Goal: Book appointment/travel/reservation

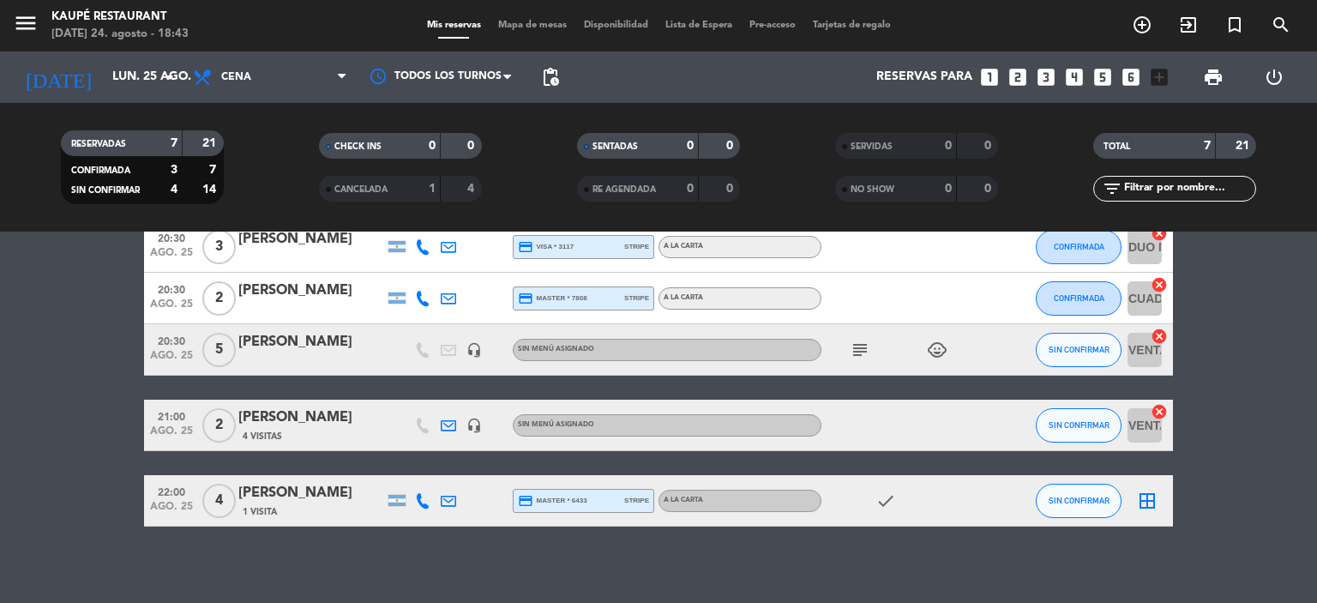
scroll to position [201, 0]
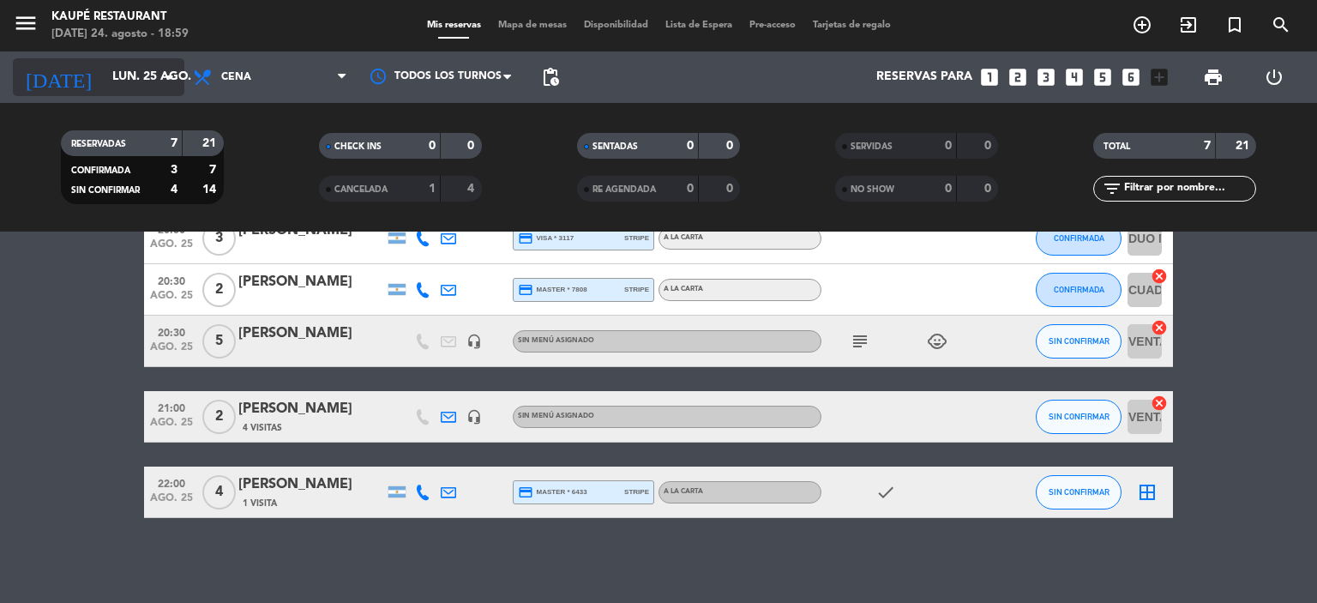
click at [120, 78] on input "lun. 25 ago." at bounding box center [185, 77] width 163 height 31
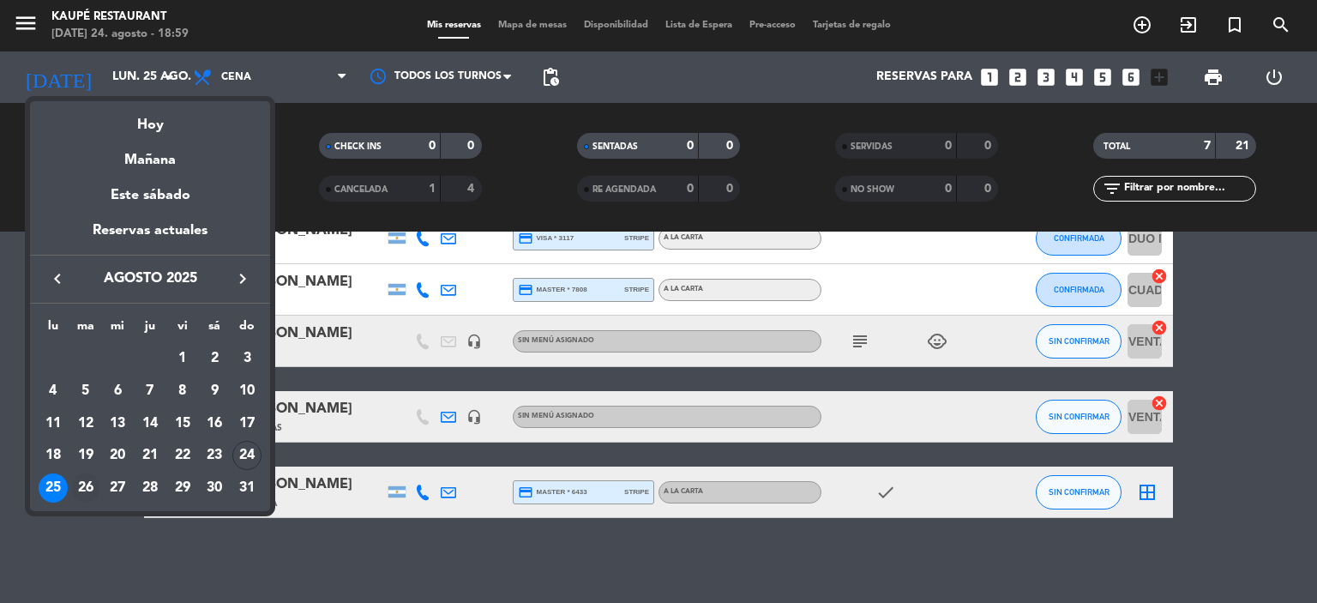
click at [87, 486] on div "26" at bounding box center [85, 487] width 29 height 29
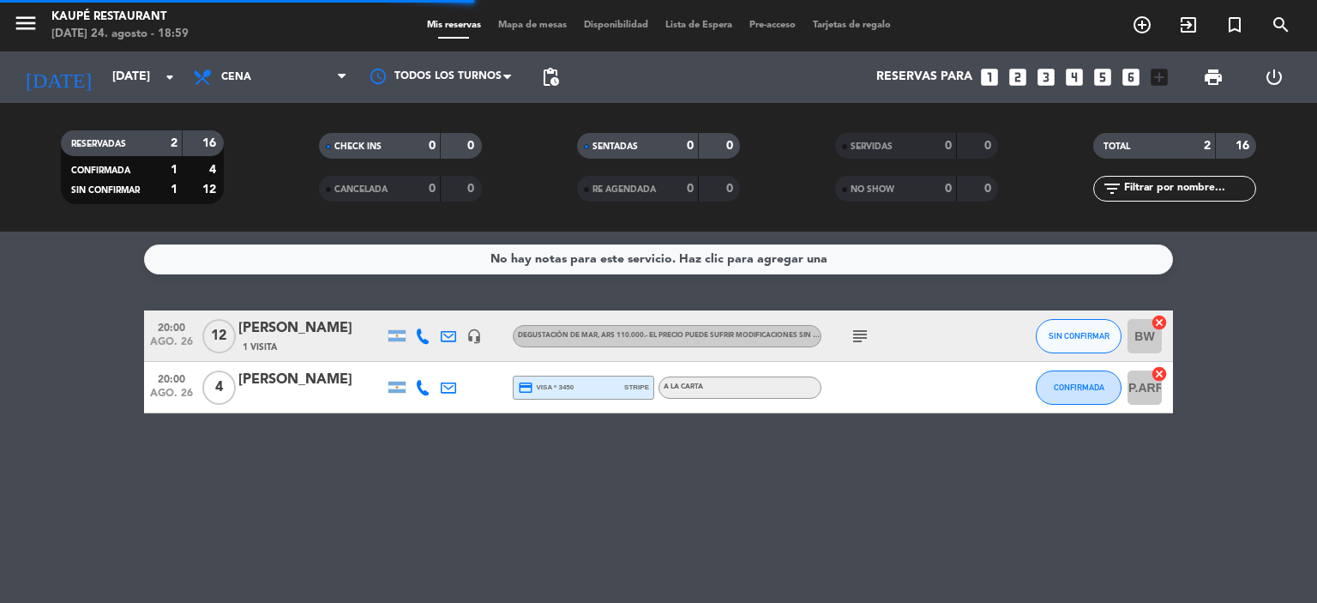
scroll to position [0, 0]
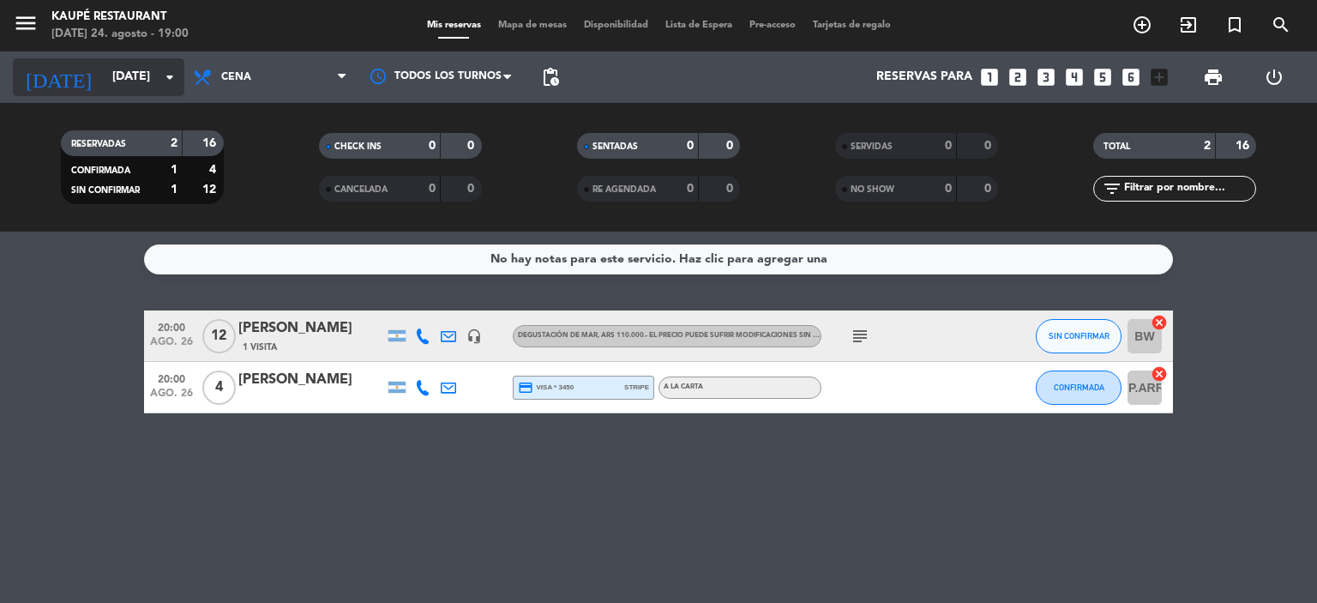
click at [116, 75] on input "[DATE]" at bounding box center [185, 77] width 163 height 31
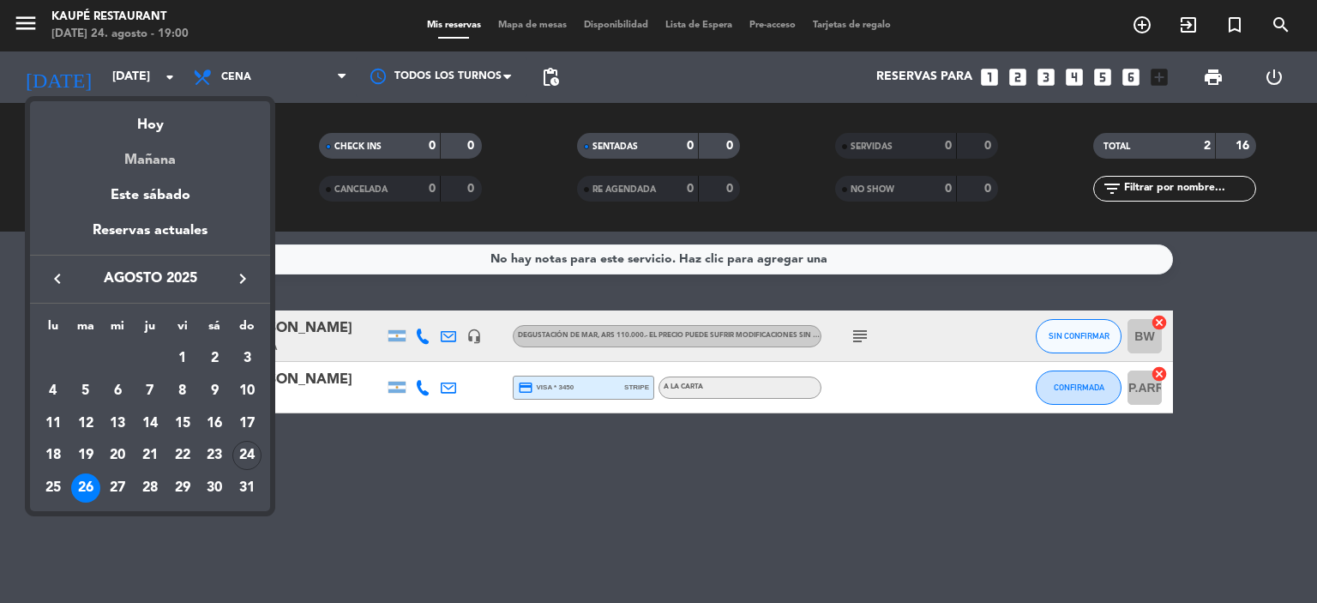
click at [154, 158] on div "Mañana" at bounding box center [150, 153] width 240 height 35
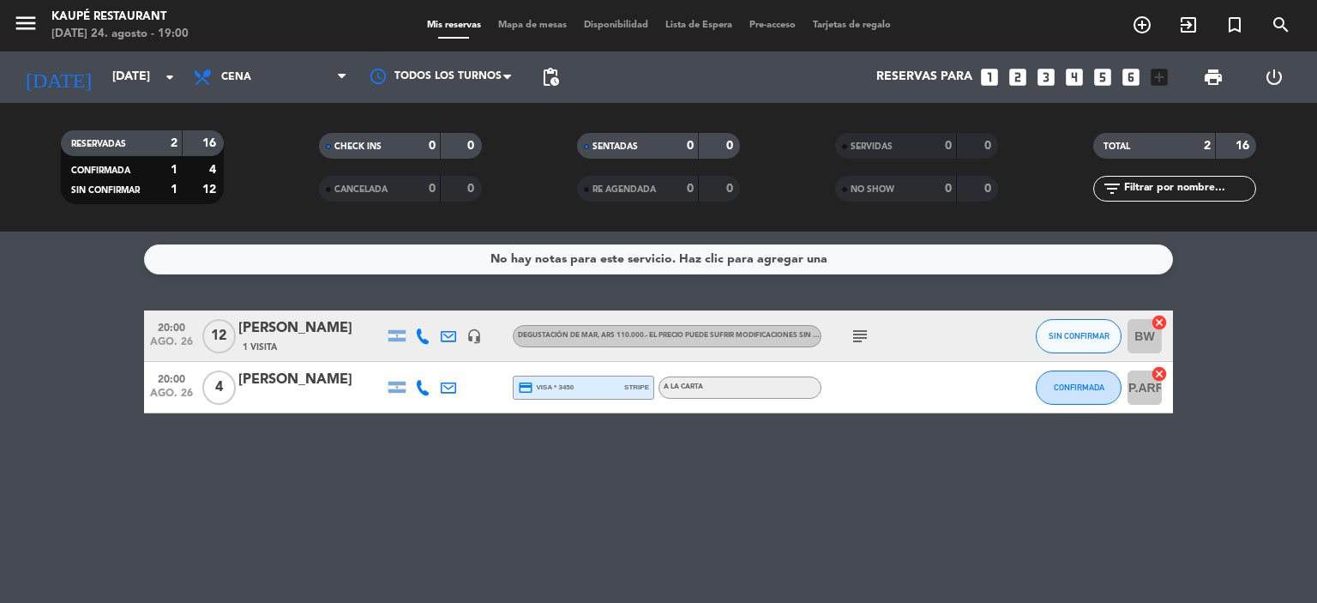
type input "lun. 25 ago."
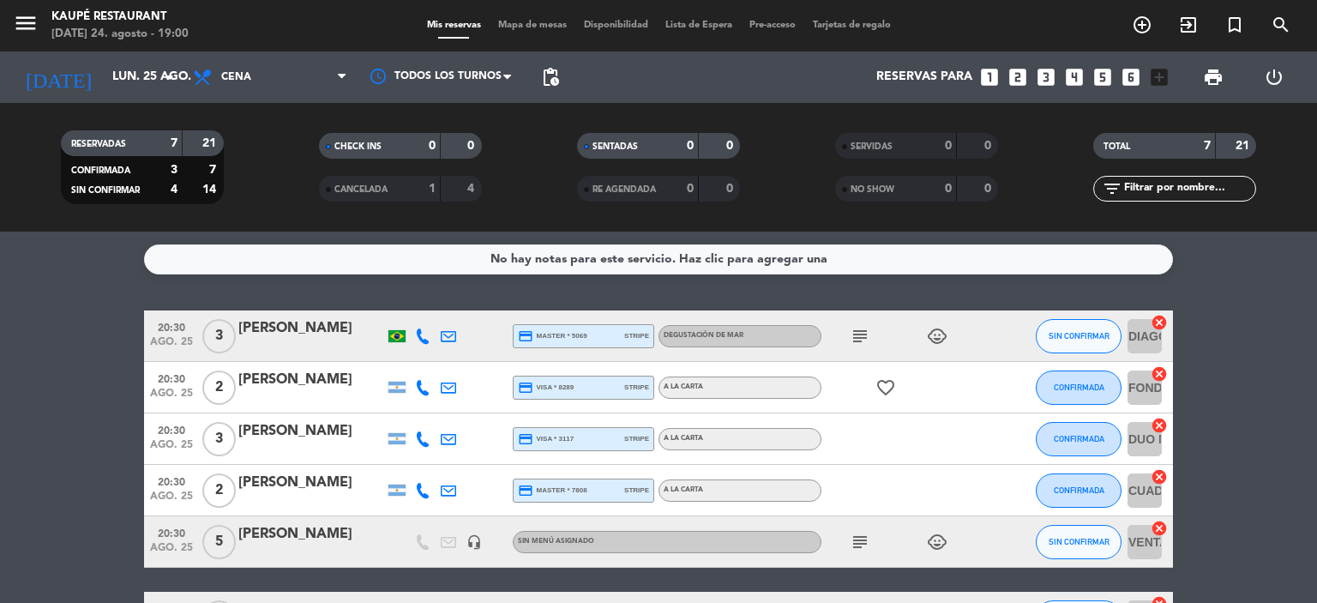
click at [856, 328] on icon "subject" at bounding box center [860, 336] width 21 height 21
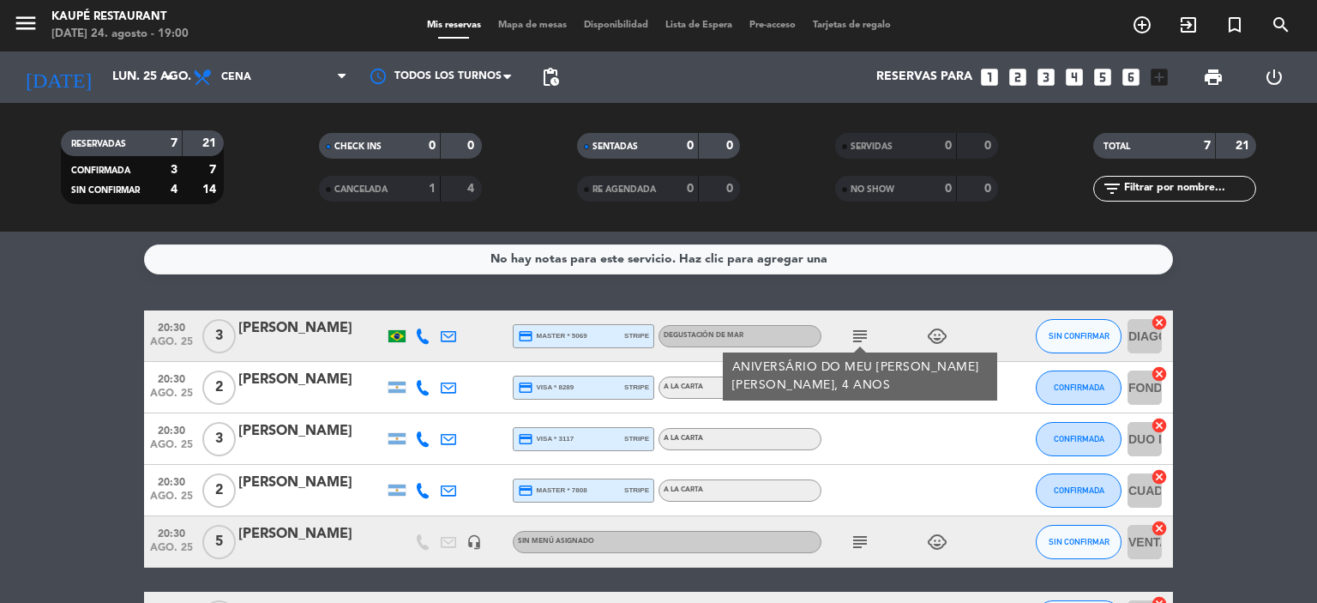
click at [28, 514] on bookings-row "20:30 [DATE] 3 [PERSON_NAME] credit_card master * 5069 stripe Degustación de Ma…" at bounding box center [658, 514] width 1317 height 408
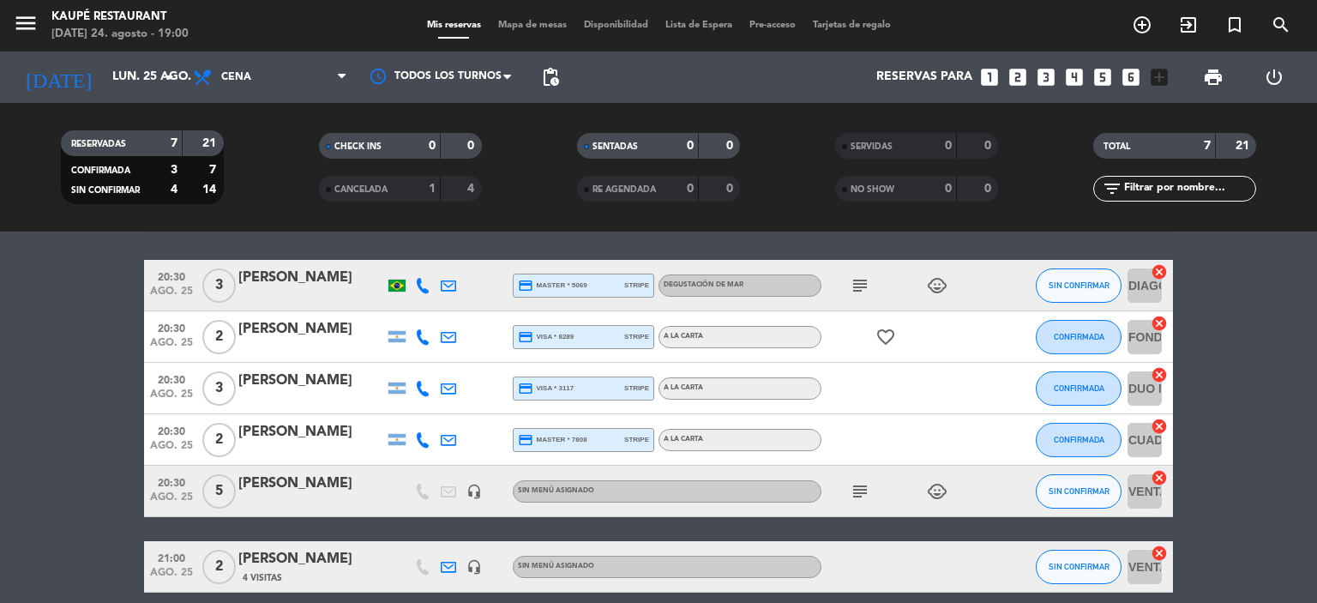
scroll to position [86, 0]
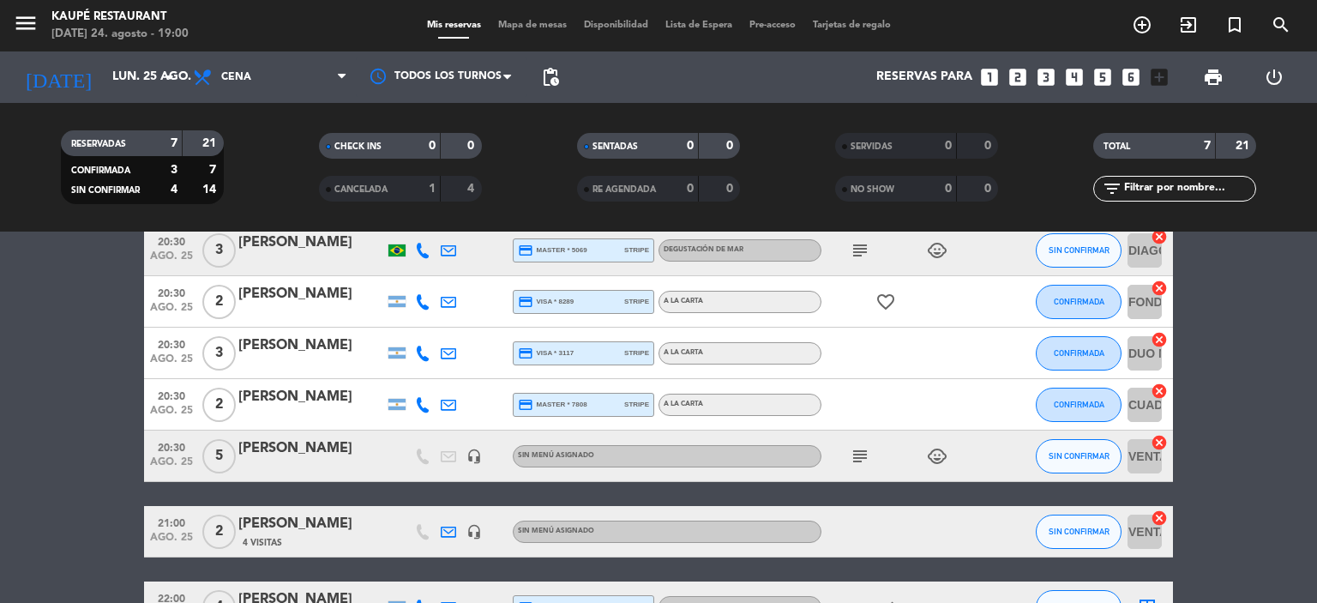
click at [860, 452] on icon "subject" at bounding box center [860, 456] width 21 height 21
click at [936, 455] on icon "child_care" at bounding box center [937, 456] width 21 height 21
click at [69, 514] on bookings-row "20:30 [DATE] 3 [PERSON_NAME] credit_card master * 5069 stripe Degustación de Ma…" at bounding box center [658, 429] width 1317 height 408
click at [1077, 75] on icon "looks_4" at bounding box center [1074, 77] width 22 height 22
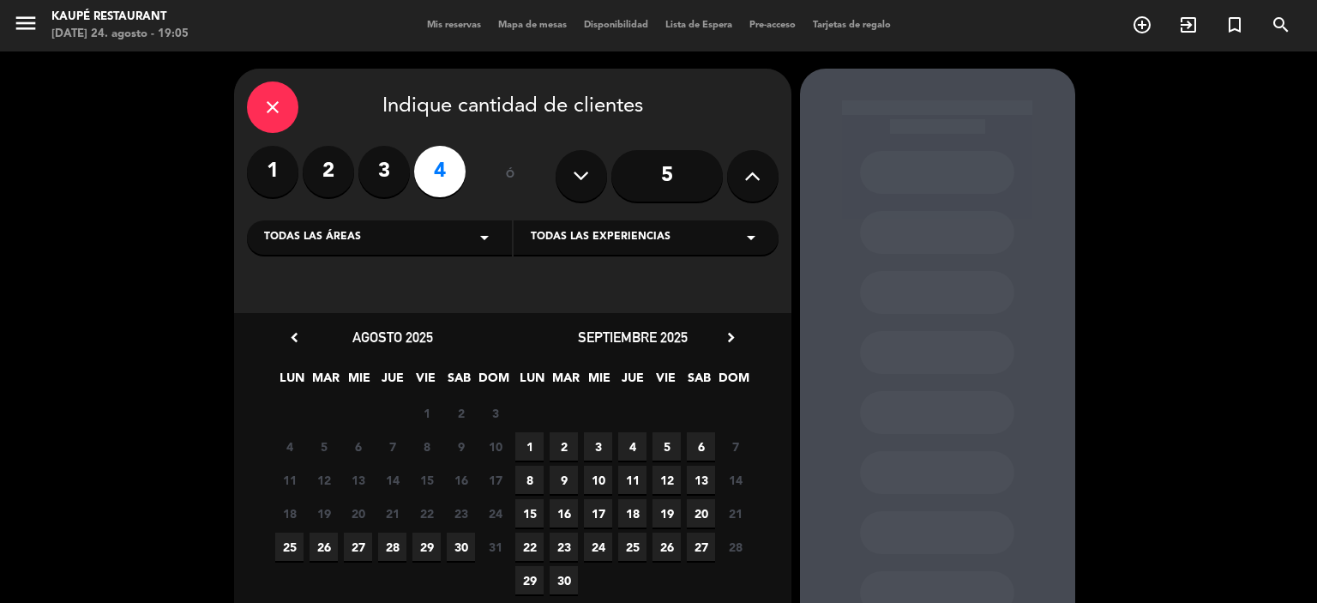
click at [325, 544] on span "26" at bounding box center [323, 546] width 28 height 28
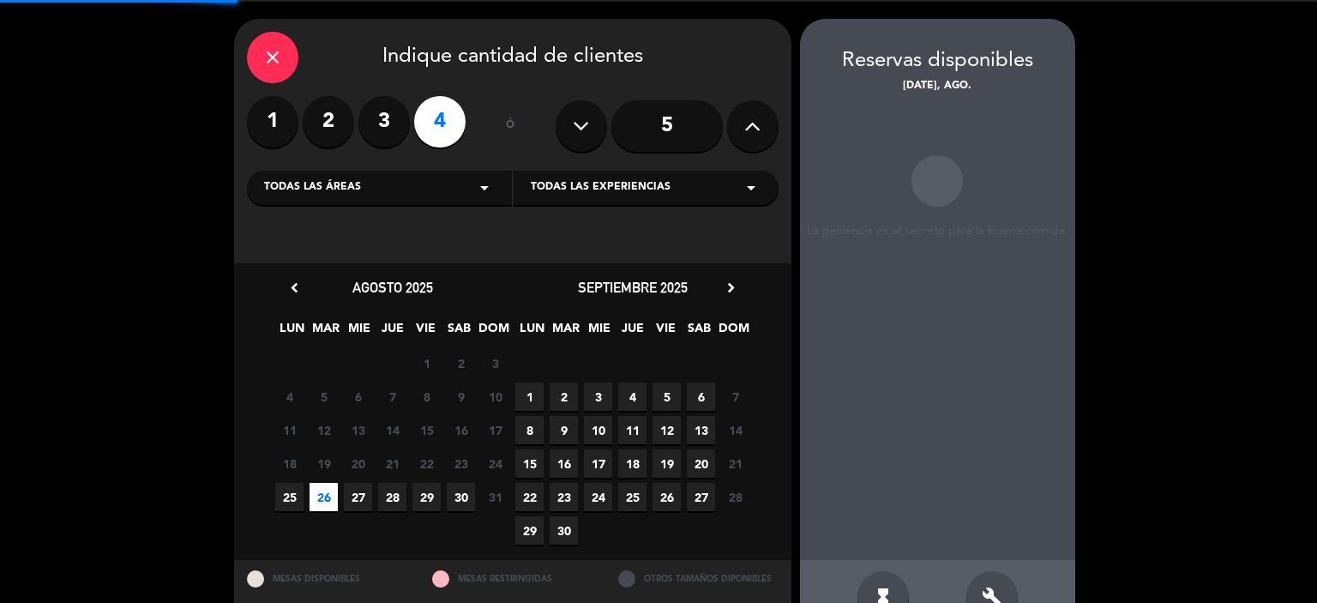
scroll to position [69, 0]
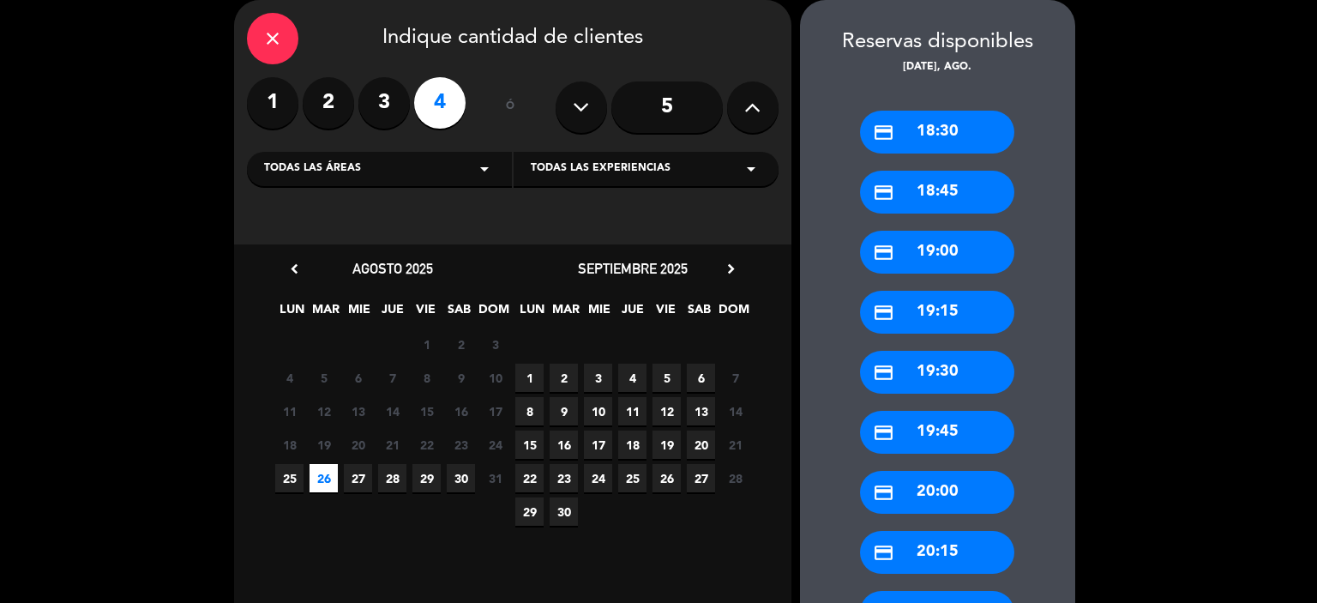
click at [918, 486] on div "credit_card 20:00" at bounding box center [937, 492] width 154 height 43
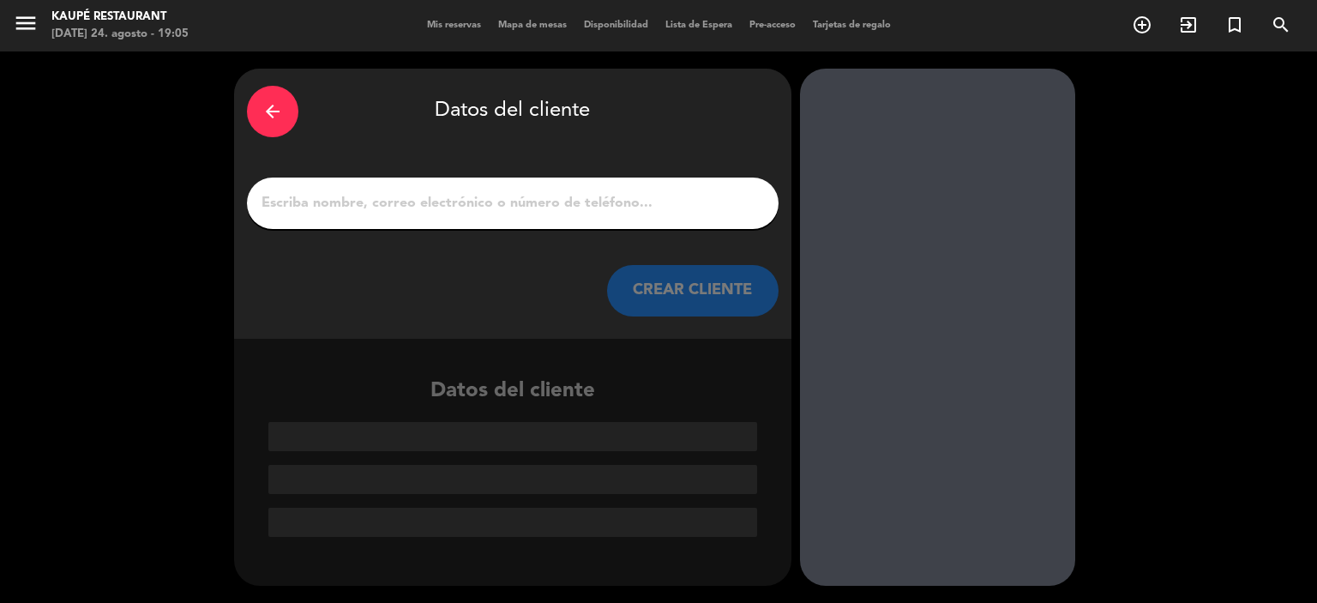
click at [477, 196] on input "1" at bounding box center [513, 203] width 506 height 24
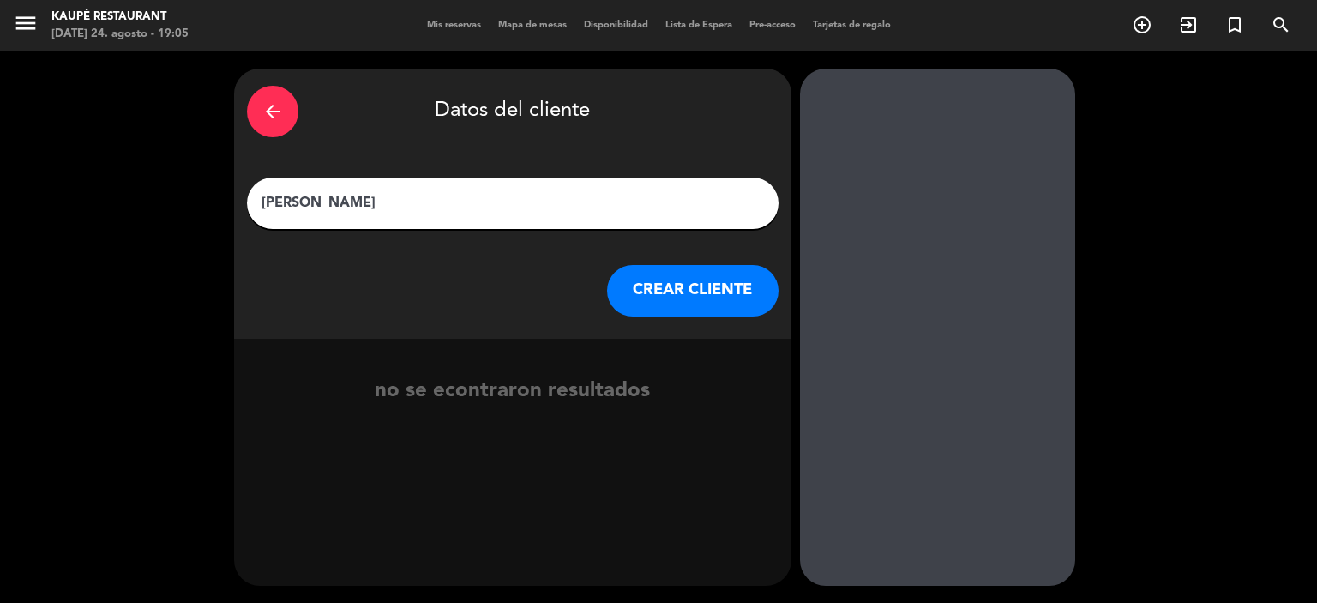
type input "[PERSON_NAME]"
click at [686, 289] on button "CREAR CLIENTE" at bounding box center [692, 290] width 171 height 51
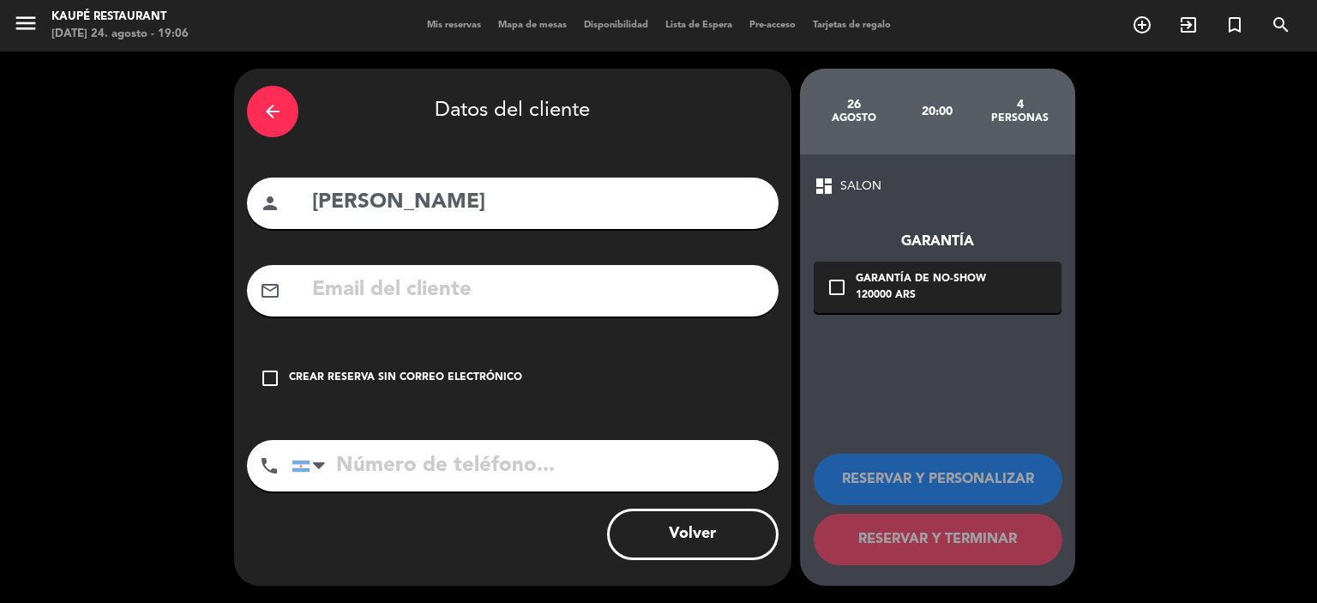
click at [373, 287] on input "text" at bounding box center [537, 290] width 455 height 35
paste input "[PERSON_NAME] <[PERSON_NAME][EMAIL_ADDRESS][PERSON_NAME][DOMAIN_NAME]>"
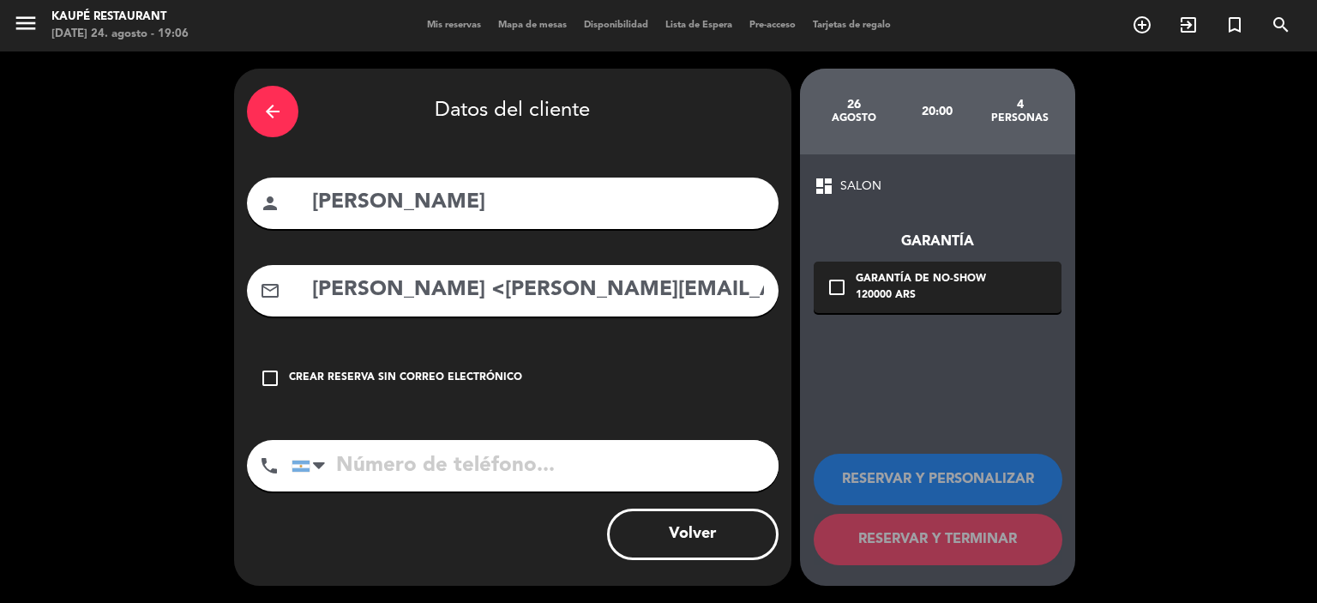
drag, startPoint x: 429, startPoint y: 284, endPoint x: 229, endPoint y: 266, distance: 200.6
click at [229, 266] on div "arrow_back Datos del cliente person [PERSON_NAME] mail_outline [PERSON_NAME] <[…" at bounding box center [658, 326] width 1317 height 551
click at [619, 287] on input "[PERSON_NAME][EMAIL_ADDRESS][PERSON_NAME][DOMAIN_NAME]>" at bounding box center [537, 290] width 455 height 35
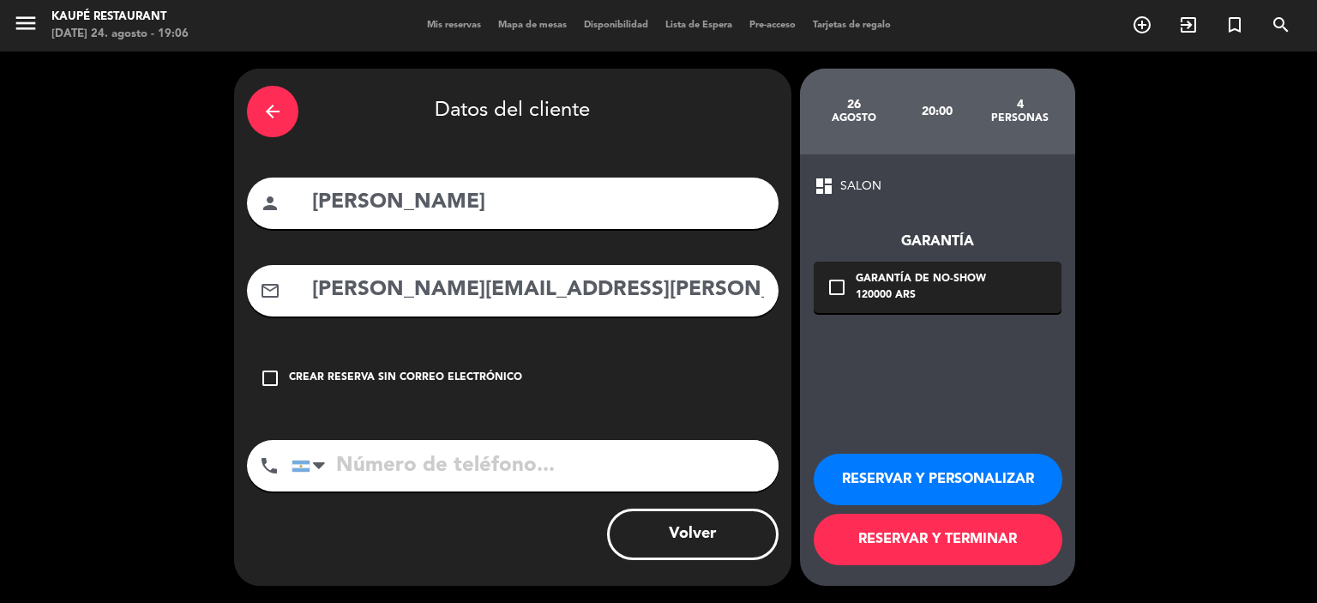
type input "[PERSON_NAME][EMAIL_ADDRESS][PERSON_NAME][DOMAIN_NAME]"
click at [934, 476] on button "RESERVAR Y PERSONALIZAR" at bounding box center [938, 478] width 249 height 51
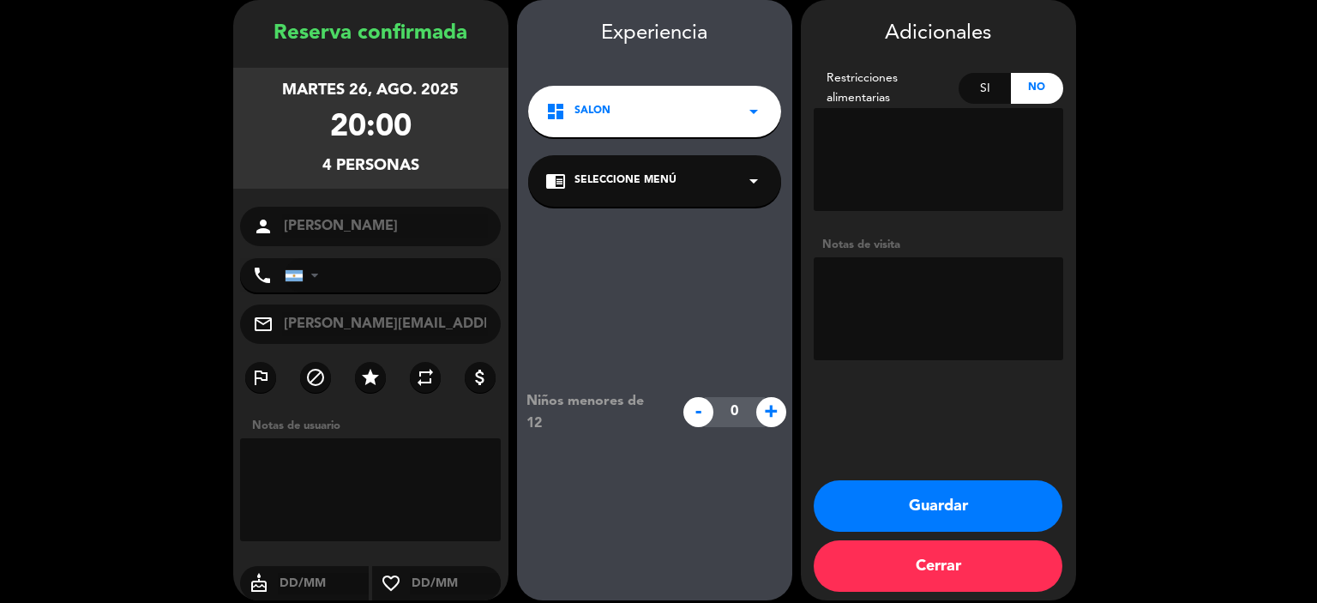
scroll to position [82, 0]
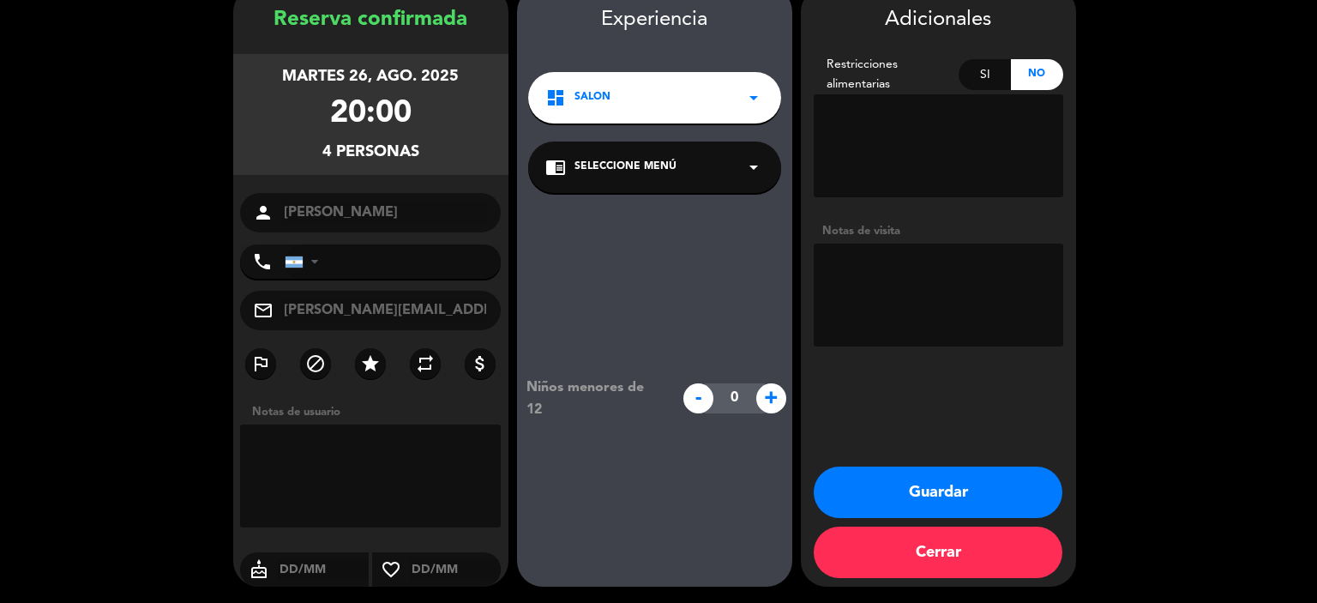
click at [773, 395] on span "+" at bounding box center [771, 398] width 30 height 30
type input "2"
click at [949, 496] on button "Guardar" at bounding box center [938, 491] width 249 height 51
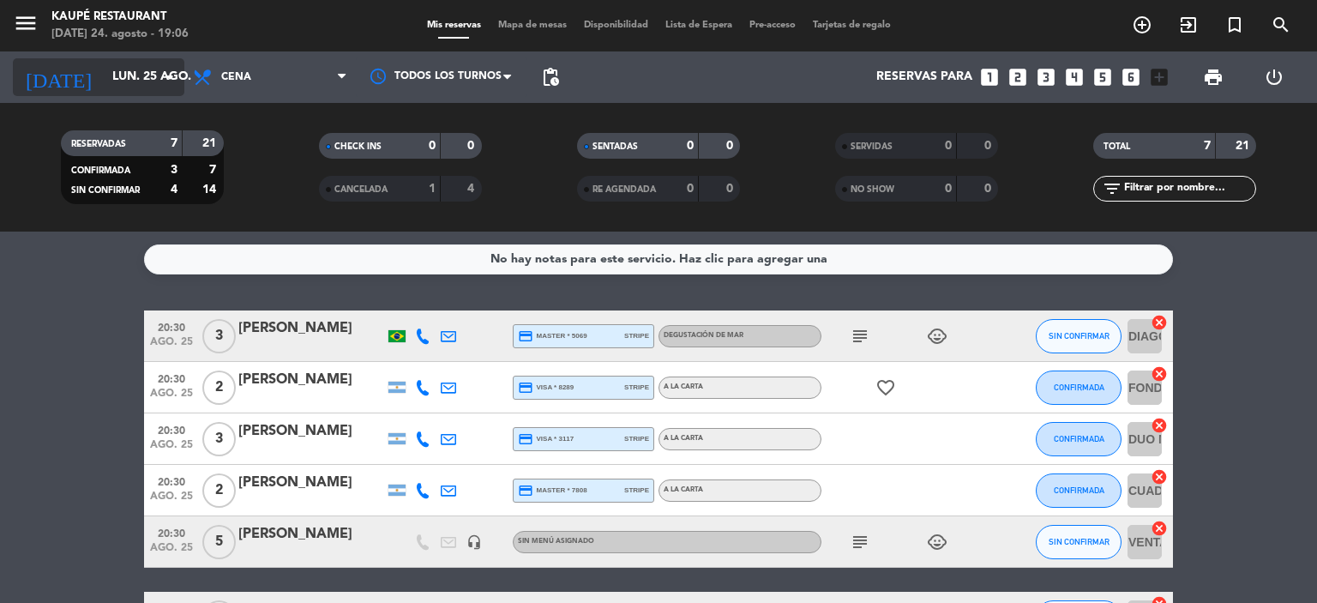
click at [142, 75] on input "lun. 25 ago." at bounding box center [185, 77] width 163 height 31
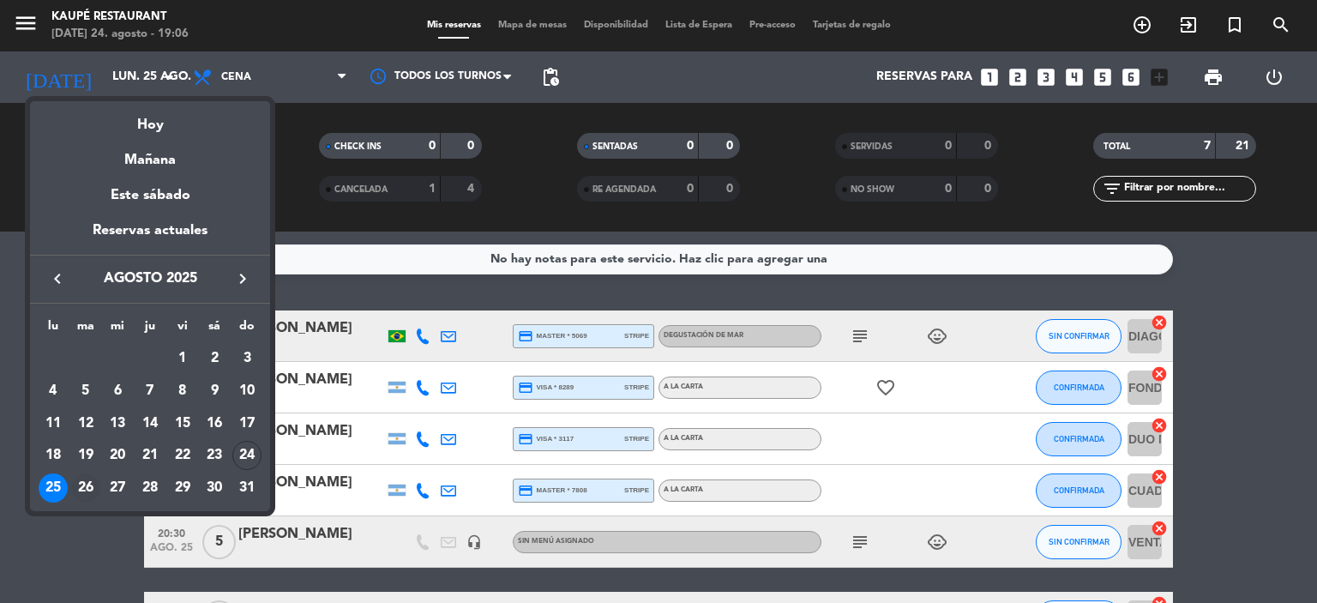
click at [86, 486] on div "26" at bounding box center [85, 487] width 29 height 29
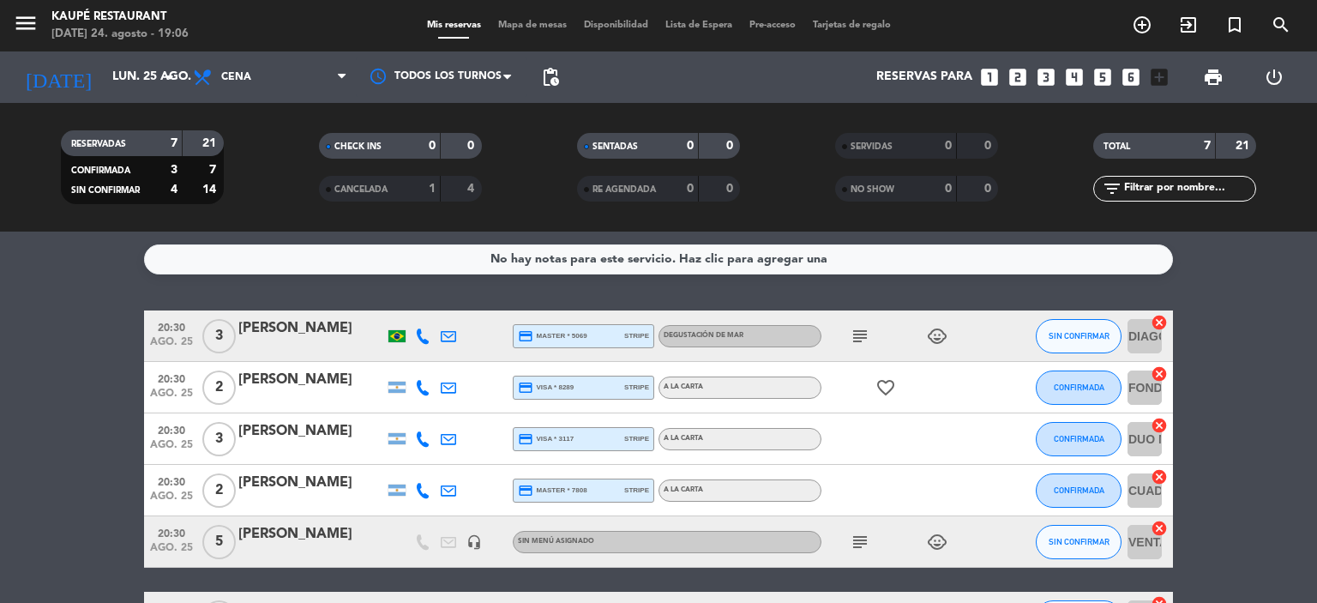
type input "[DATE]"
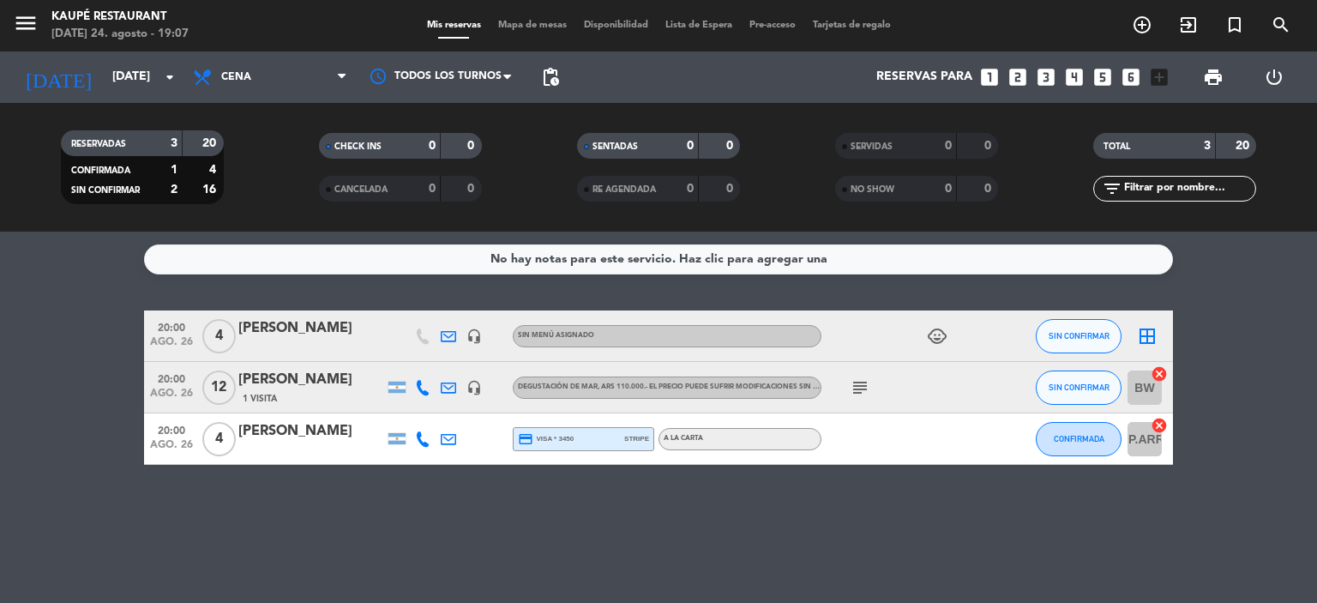
click at [1161, 371] on icon "cancel" at bounding box center [1158, 373] width 17 height 17
click at [1142, 385] on icon "border_all" at bounding box center [1147, 387] width 21 height 21
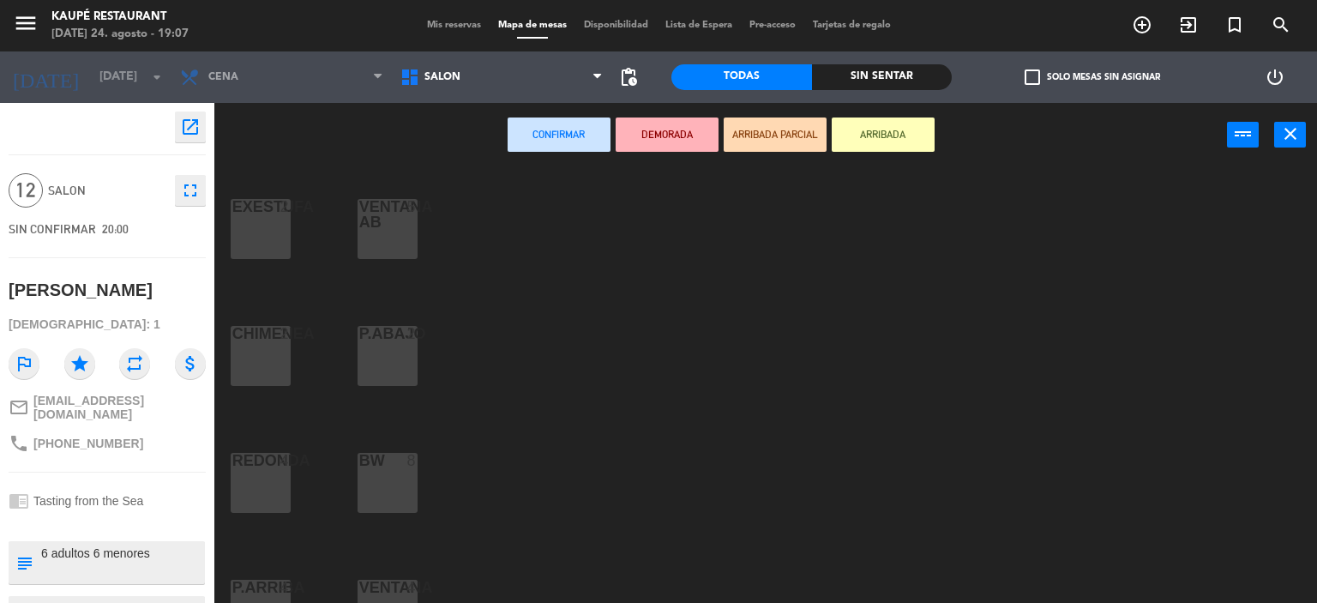
click at [391, 485] on div "BW 8" at bounding box center [387, 483] width 60 height 60
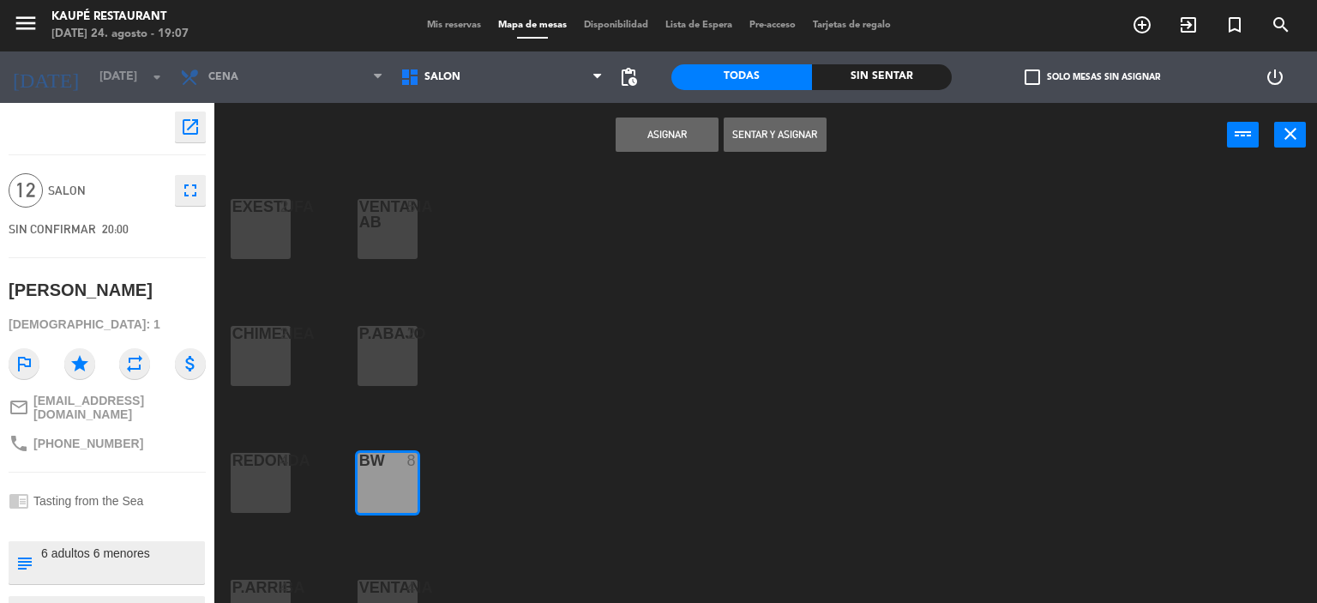
click at [265, 349] on div "CHIMENEA 2" at bounding box center [261, 356] width 60 height 60
click at [386, 355] on div "P.ABAJO 2" at bounding box center [387, 356] width 60 height 60
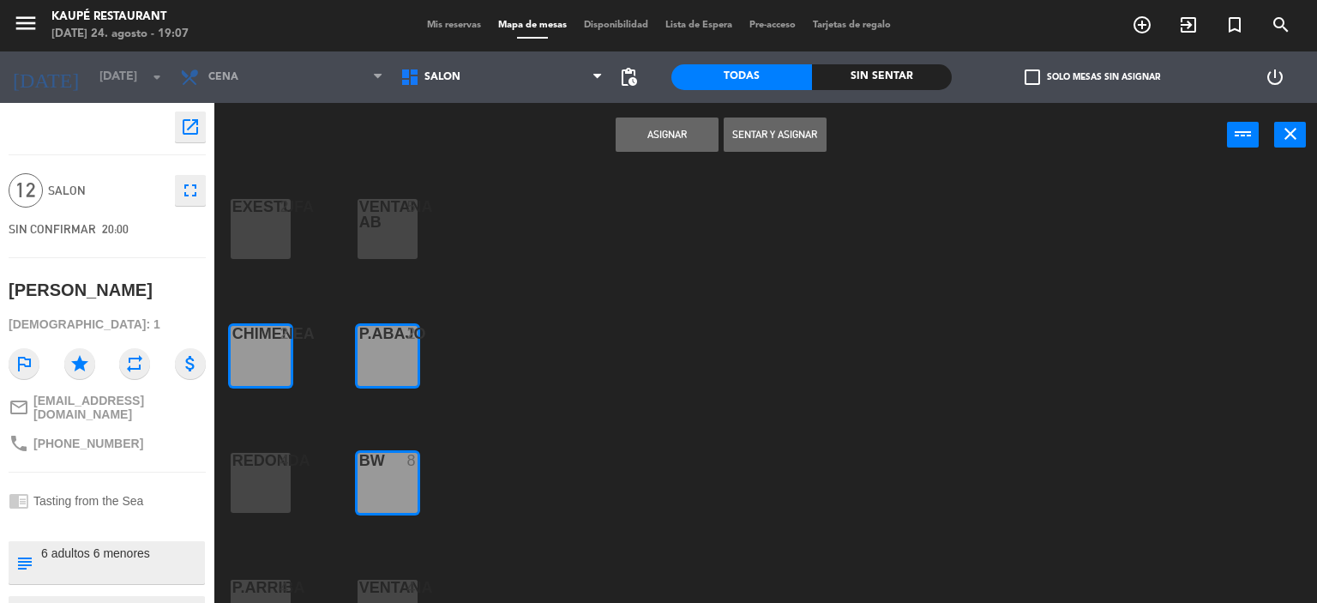
click at [530, 375] on div "EXESTUFA 2 VENTANA AB 5 CHIMENEA 2 P.ABAJO 2 REDONDA 4 BW 8 P.ARRIBA 4 20:00 VE…" at bounding box center [772, 385] width 1090 height 435
click at [381, 472] on div "BW 8" at bounding box center [387, 483] width 60 height 60
click at [378, 350] on div "P.ABAJO 2" at bounding box center [387, 356] width 60 height 60
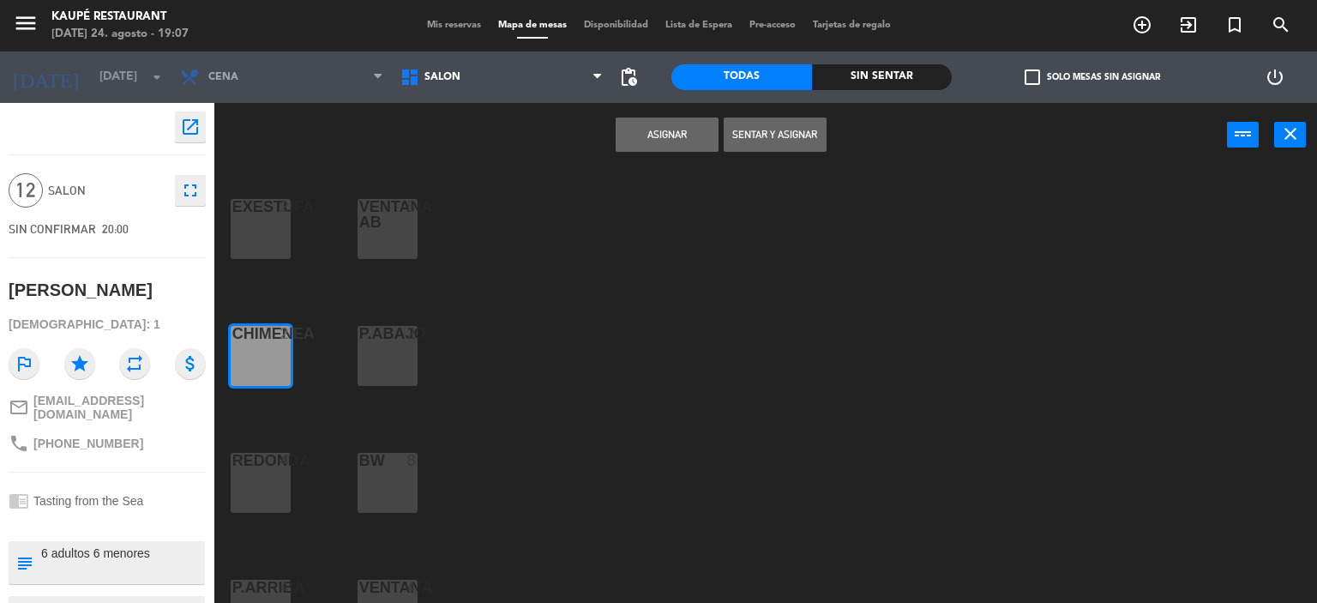
click at [263, 343] on div "CHIMENEA 2" at bounding box center [261, 356] width 60 height 60
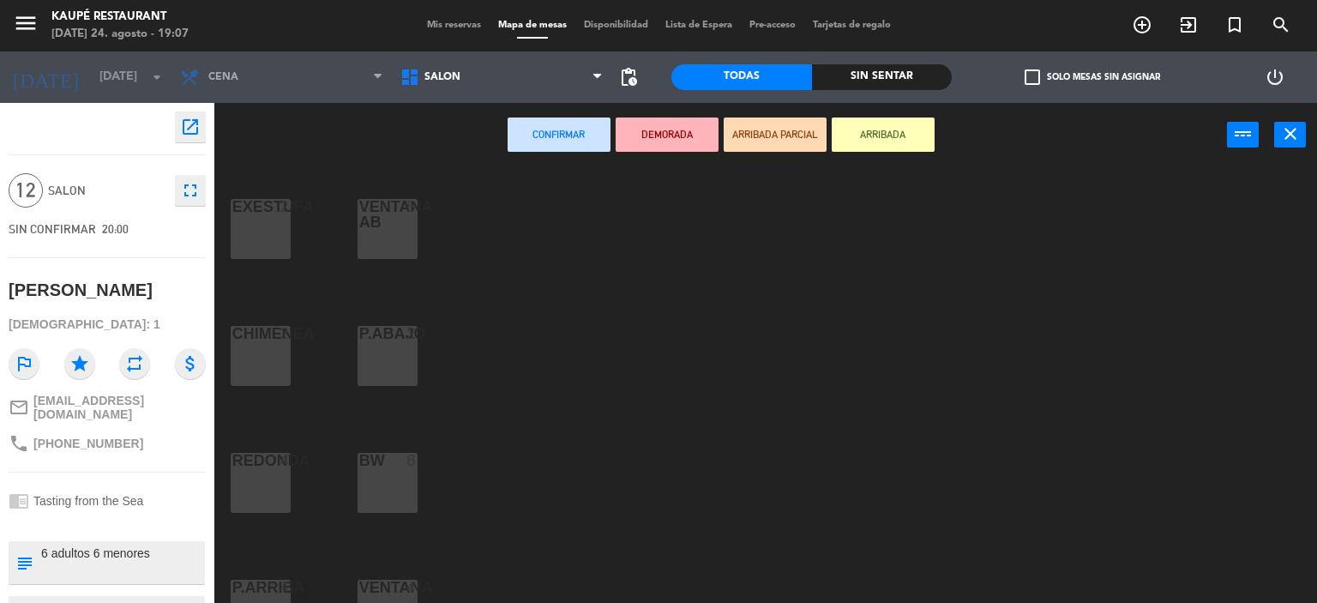
click at [405, 483] on div "BW 8" at bounding box center [387, 483] width 60 height 60
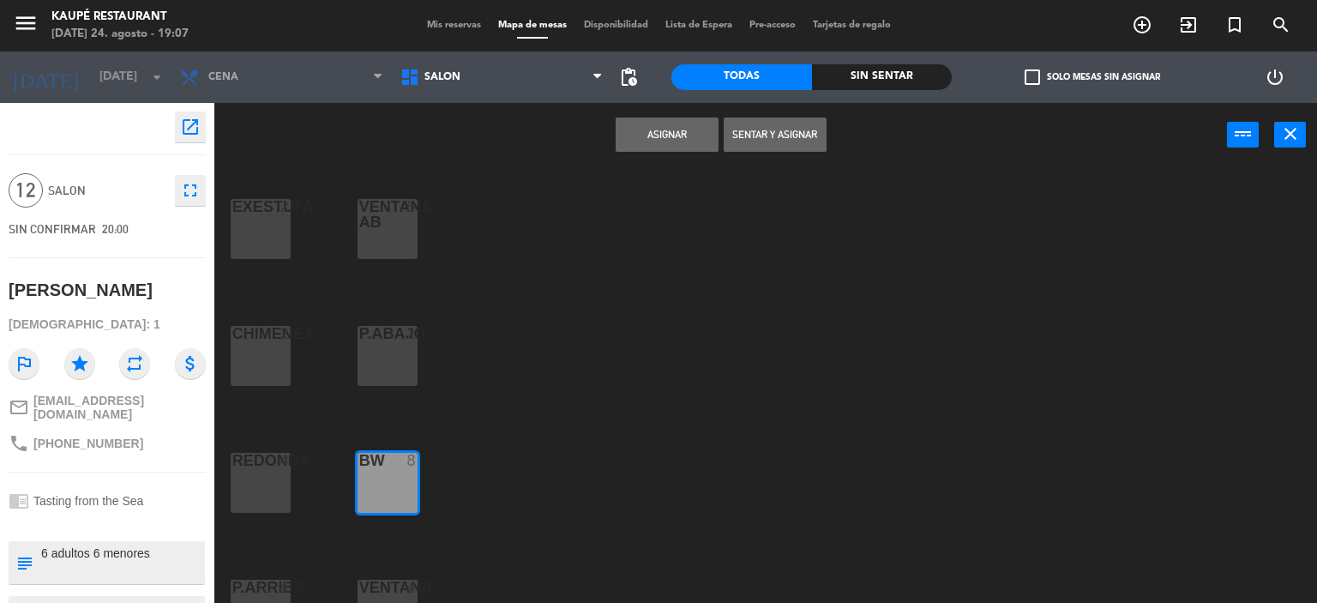
click at [380, 340] on div at bounding box center [387, 333] width 28 height 15
drag, startPoint x: 257, startPoint y: 337, endPoint x: 680, endPoint y: 247, distance: 432.1
click at [259, 336] on div at bounding box center [260, 333] width 28 height 15
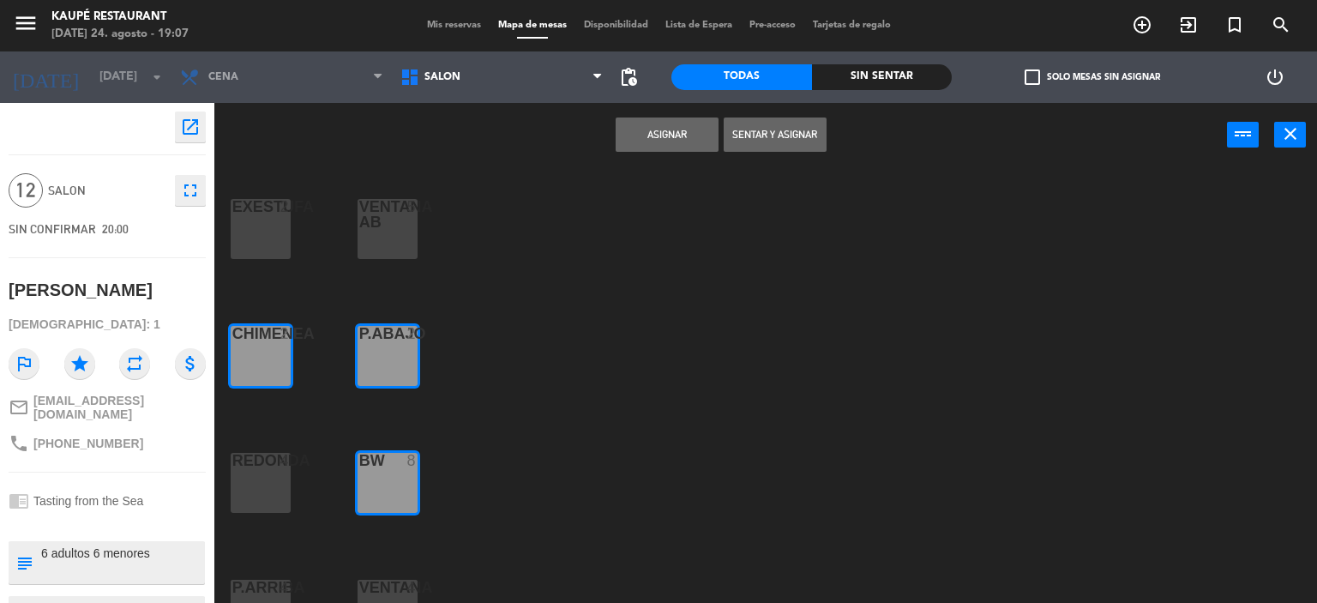
click at [675, 129] on button "Asignar" at bounding box center [667, 134] width 103 height 34
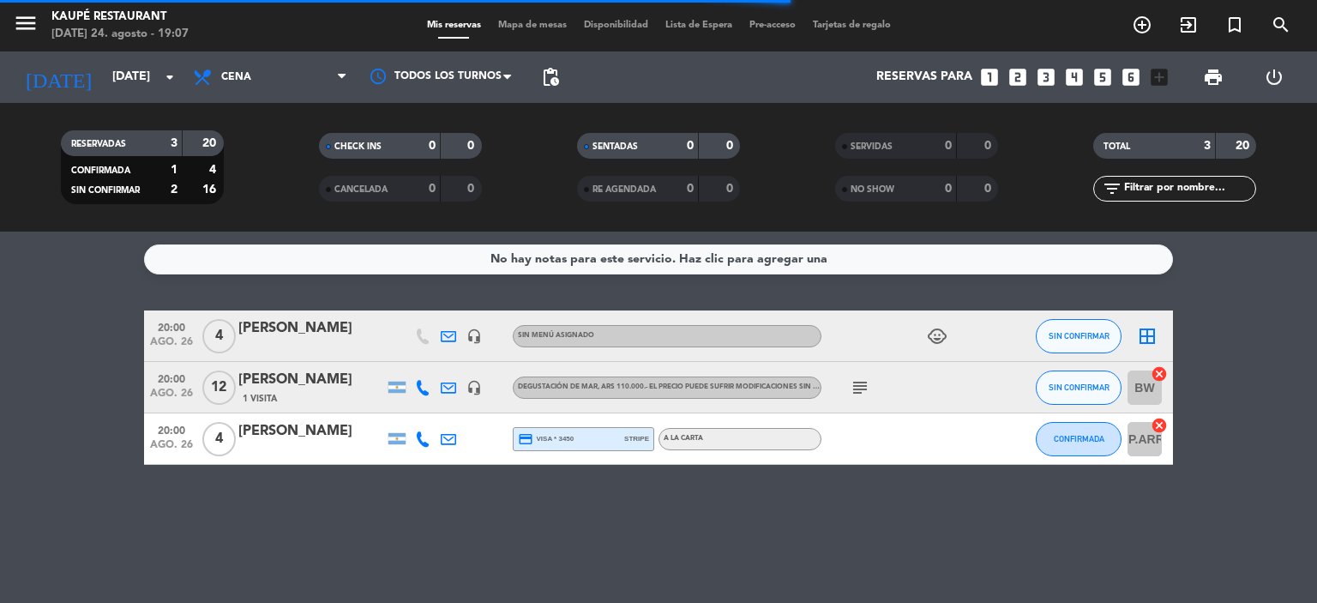
click at [1150, 335] on icon "border_all" at bounding box center [1147, 336] width 21 height 21
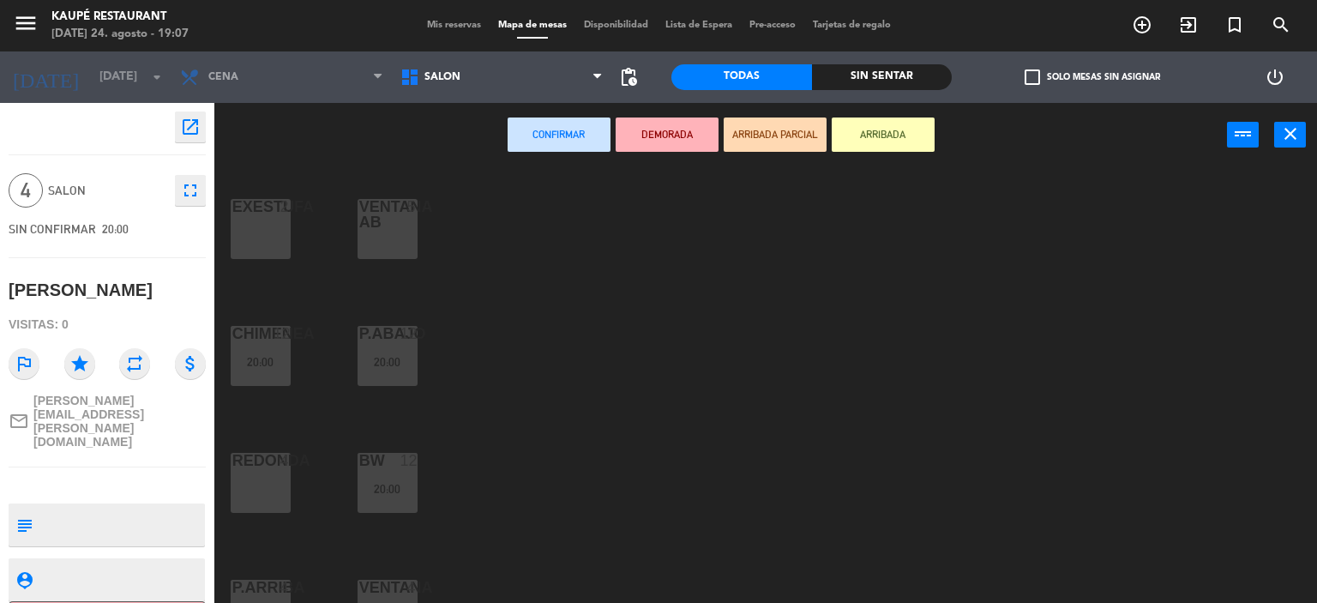
click at [360, 222] on div "VENTANA AB" at bounding box center [359, 214] width 1 height 31
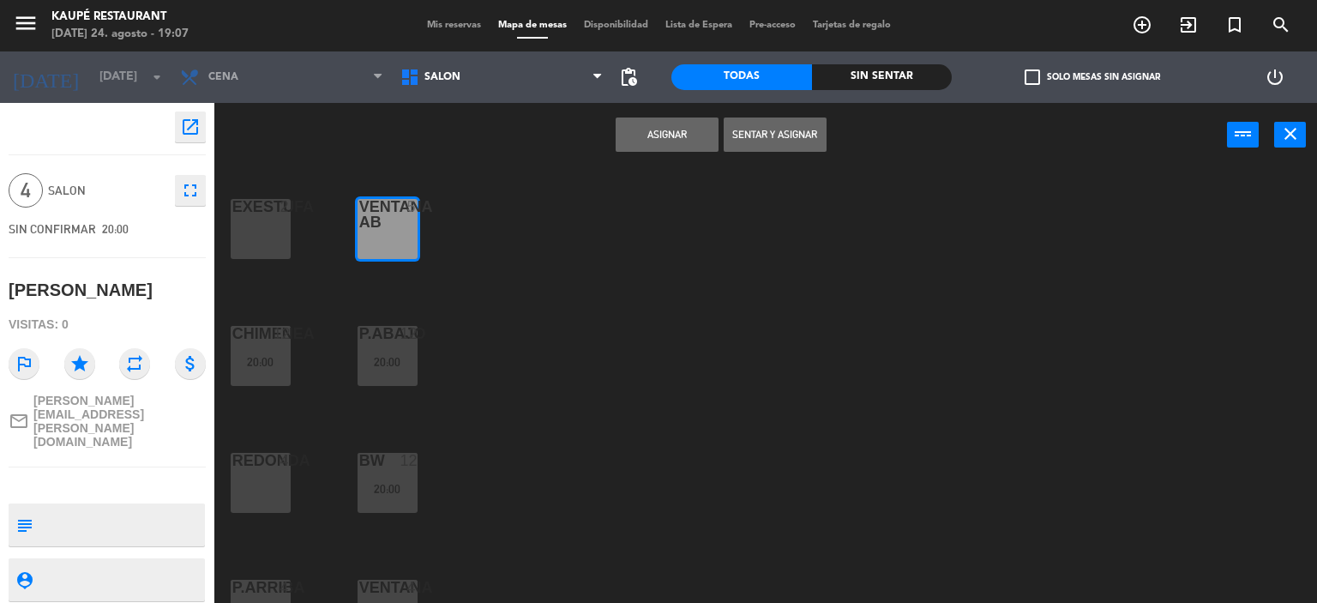
click at [689, 141] on button "Asignar" at bounding box center [667, 134] width 103 height 34
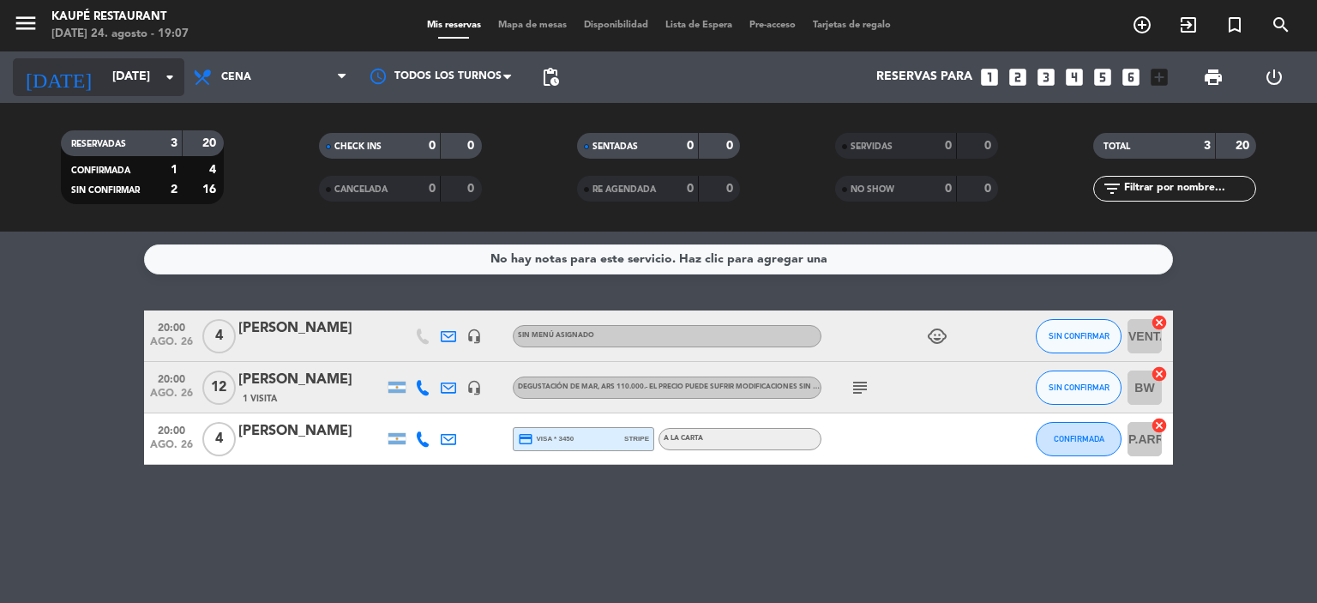
click at [104, 71] on input "[DATE]" at bounding box center [185, 77] width 163 height 31
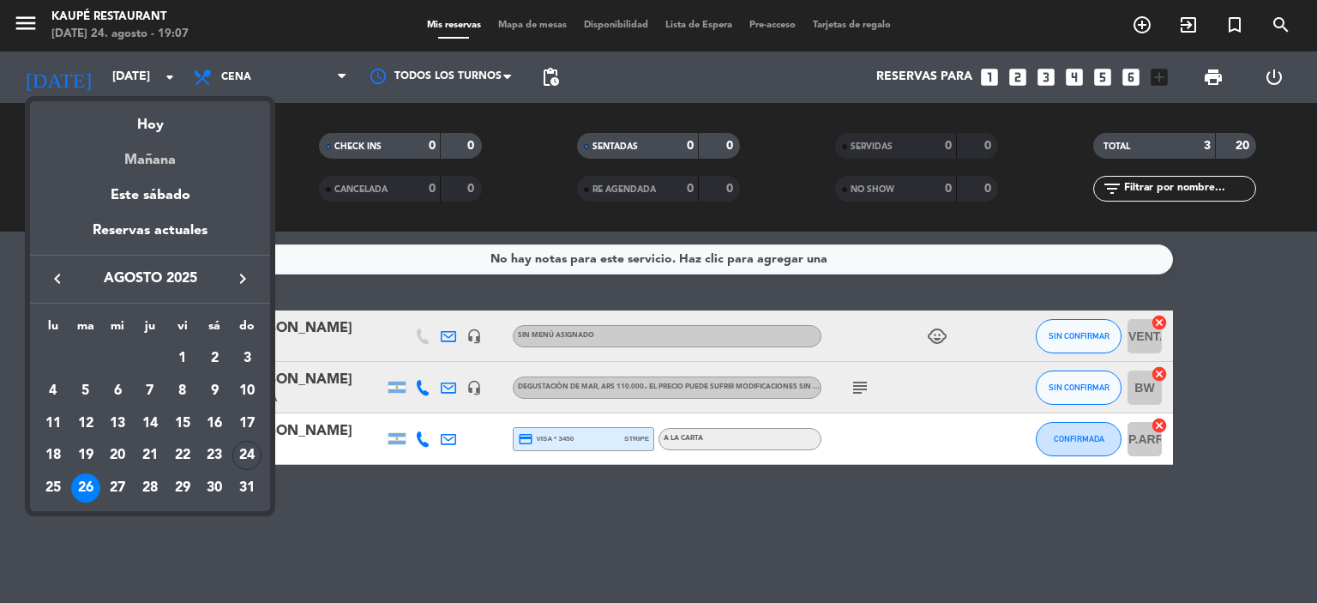
click at [144, 155] on div "Mañana" at bounding box center [150, 153] width 240 height 35
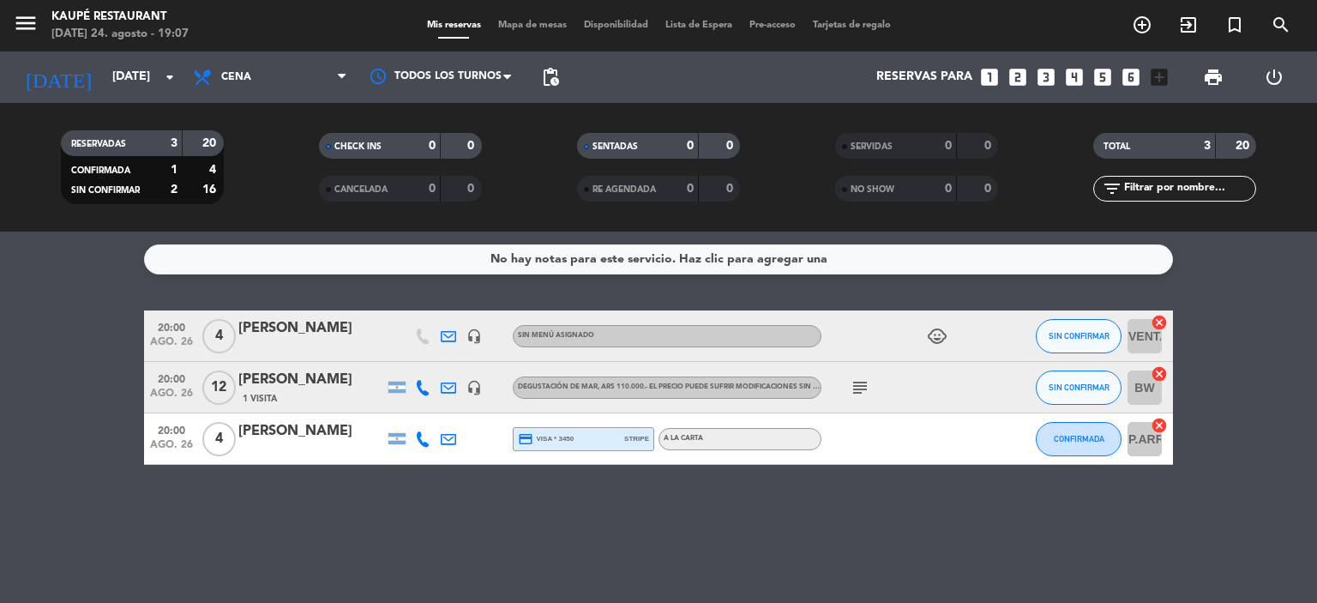
type input "lun. 25 ago."
